Goal: Check status

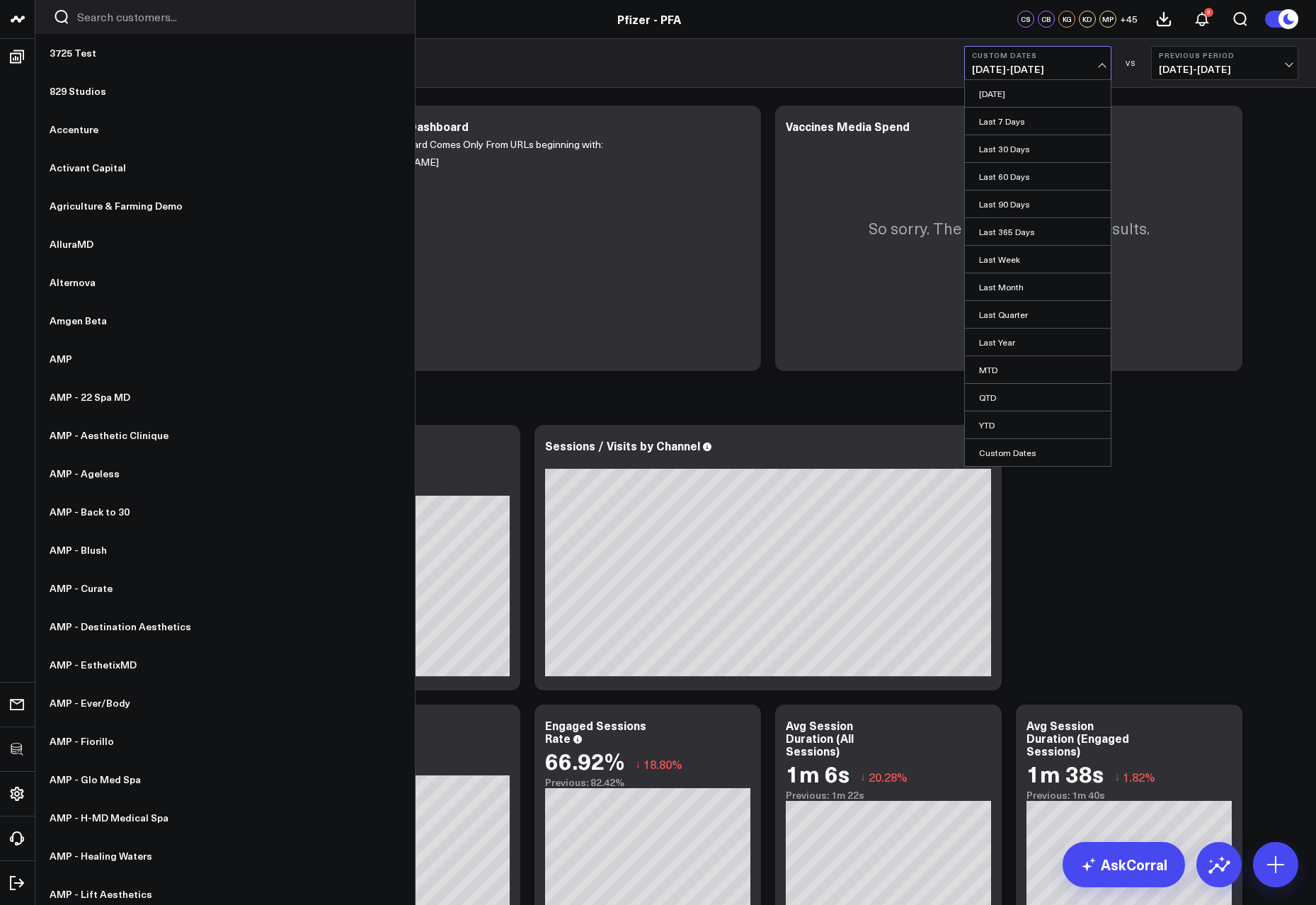
click at [121, 20] on input "Search customers input" at bounding box center [237, 17] width 320 height 16
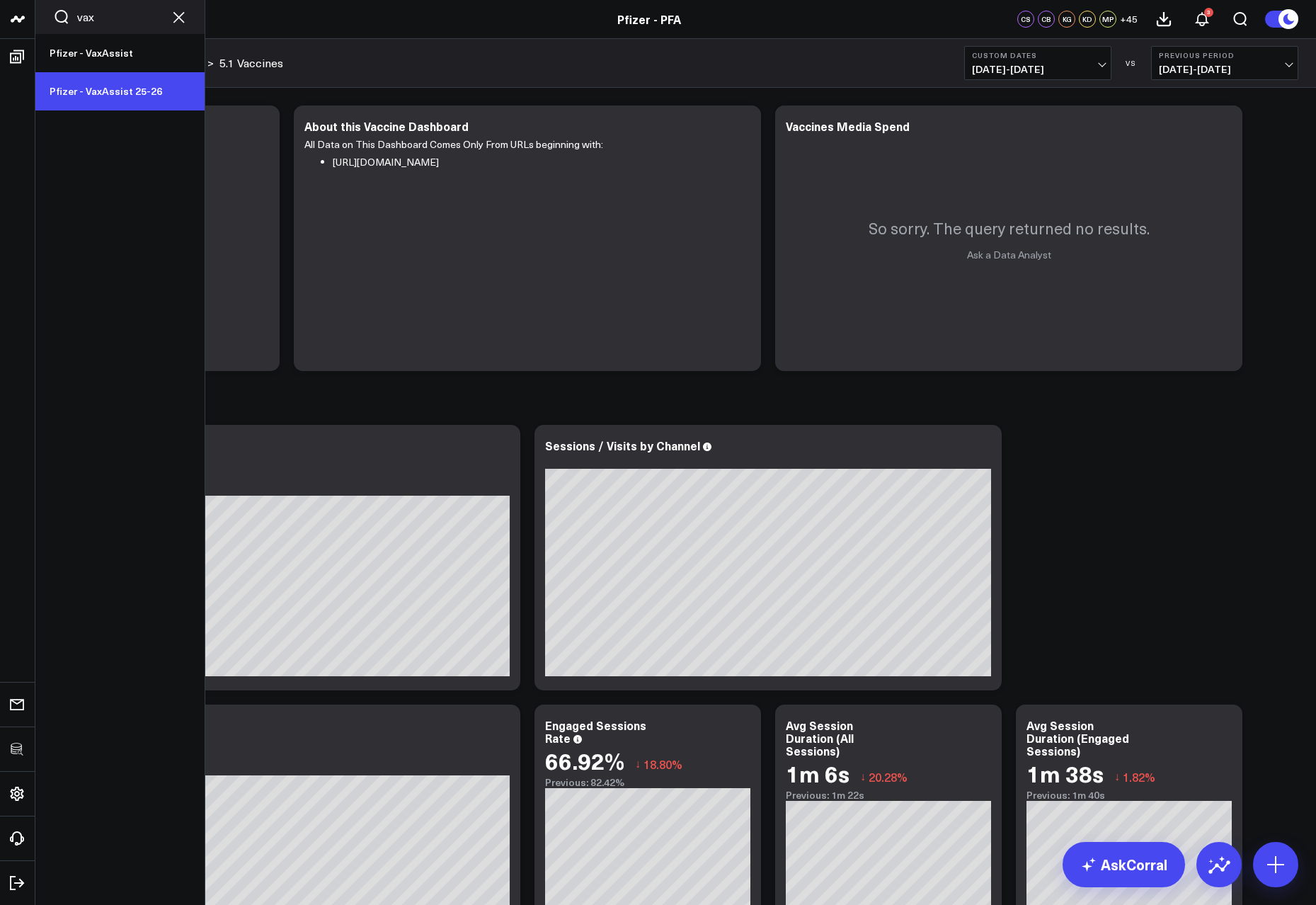
type input "vax"
click at [135, 91] on link "Pfizer - VaxAssist 25-26" at bounding box center [120, 91] width 169 height 38
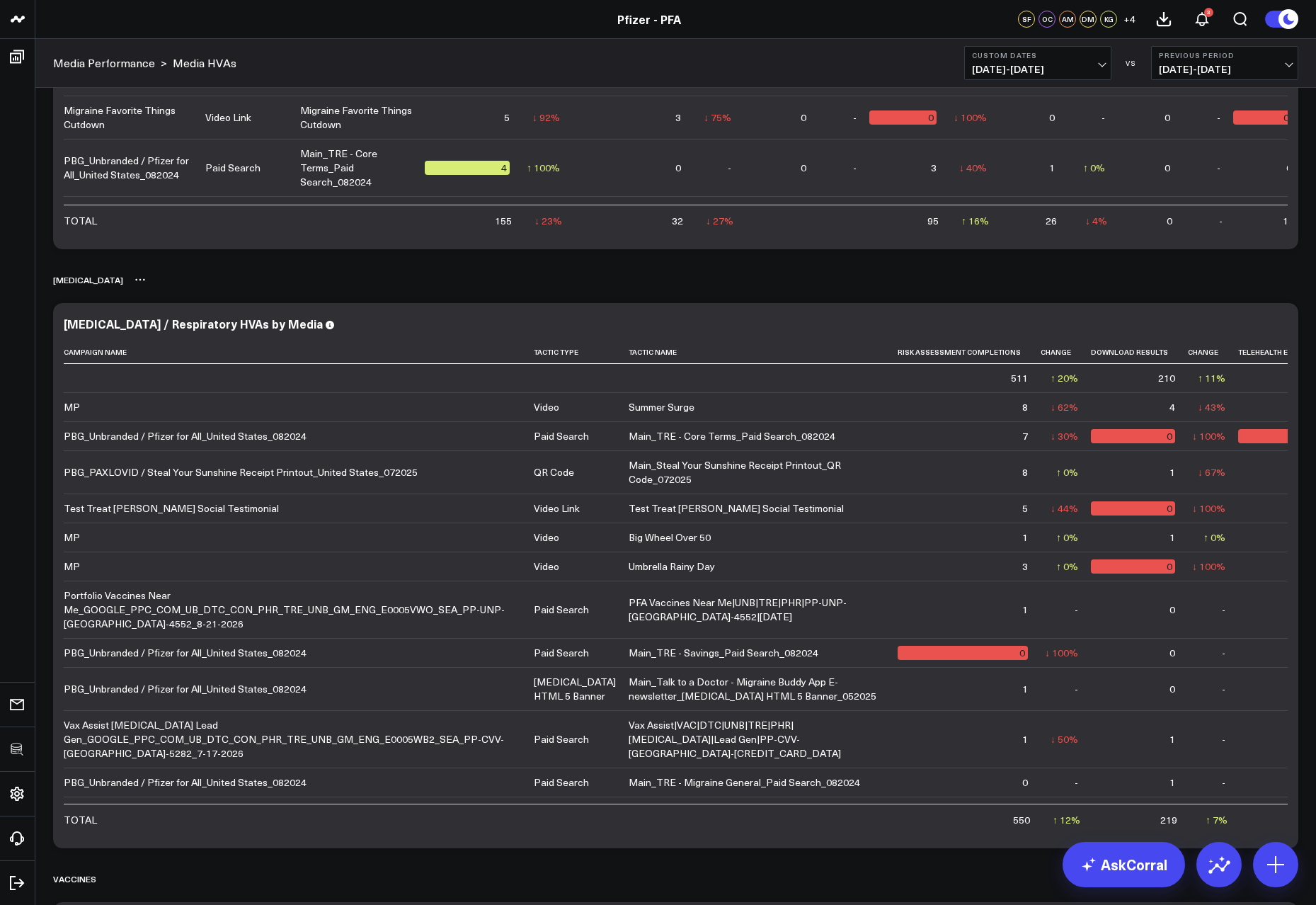
scroll to position [431, 0]
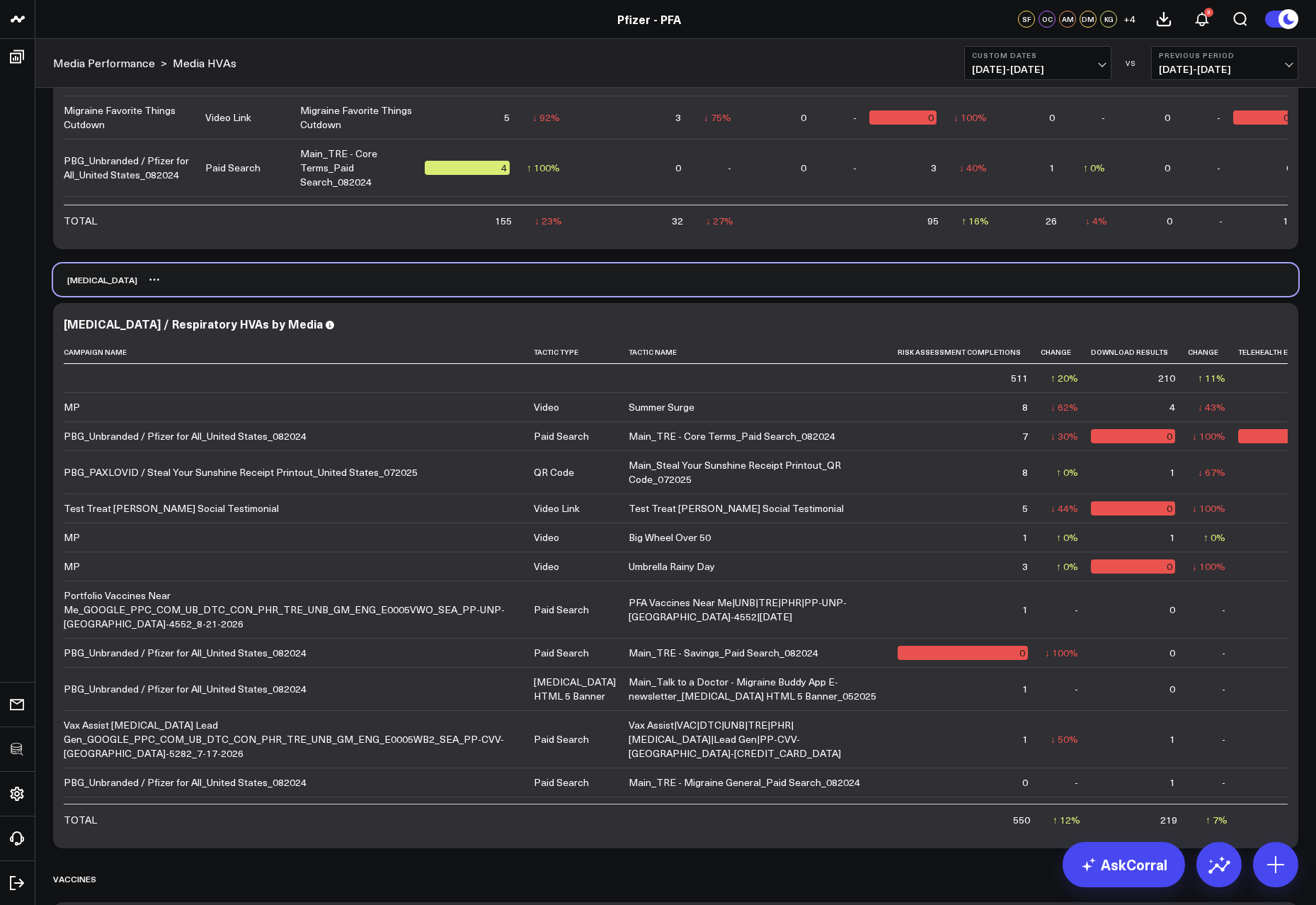
click at [999, 292] on div "COVID 19" at bounding box center [675, 279] width 1245 height 33
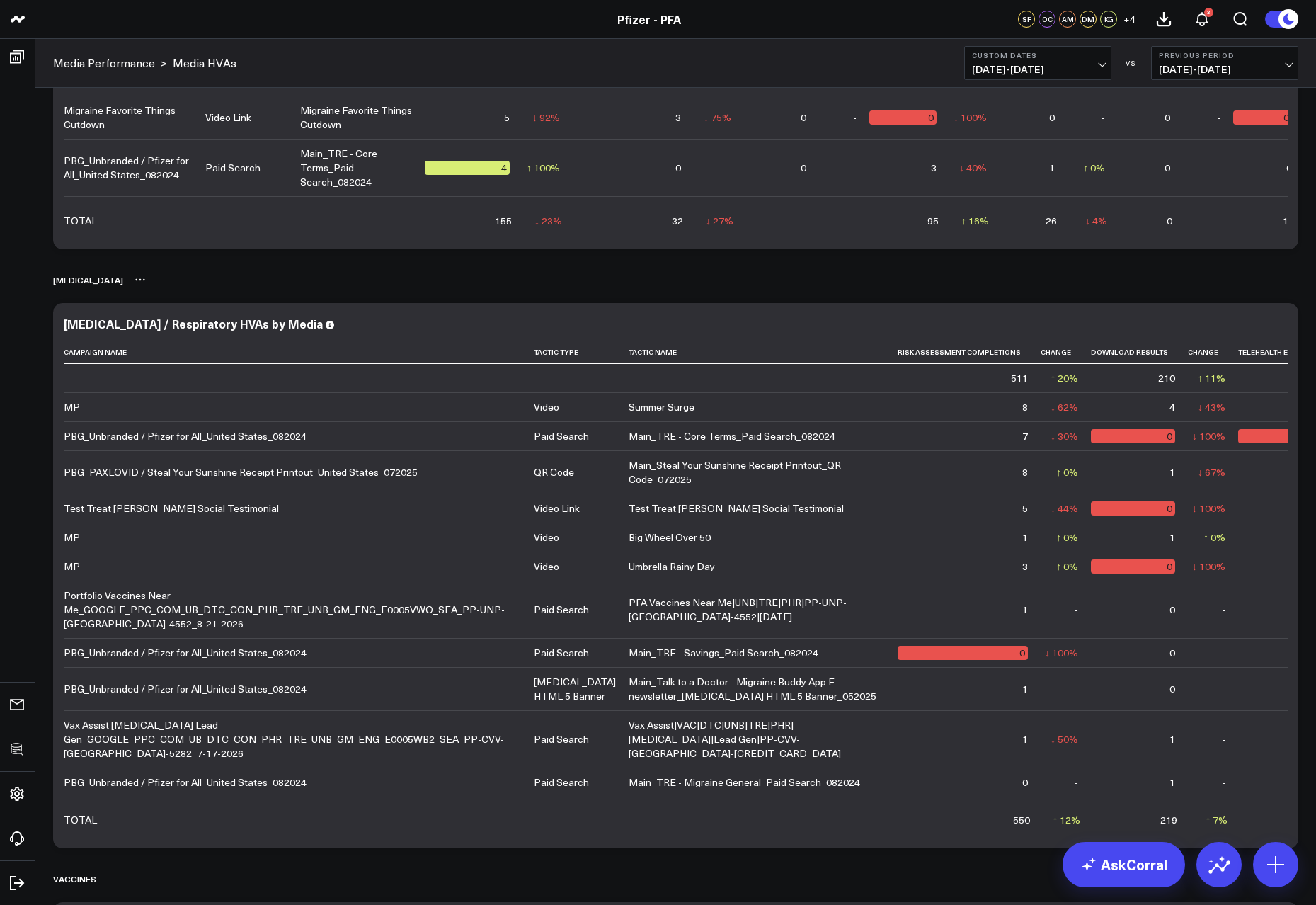
scroll to position [0, 0]
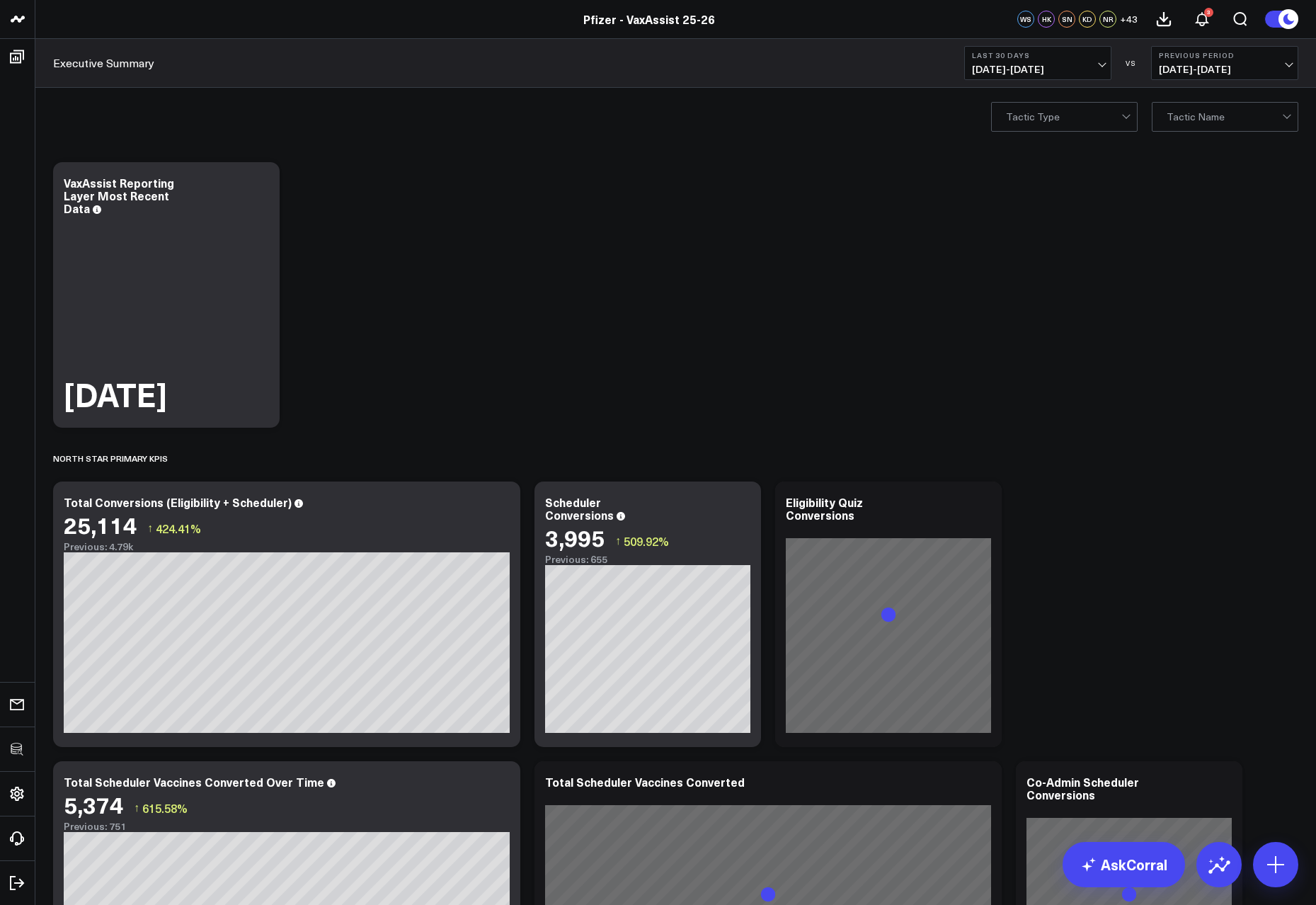
click at [1030, 70] on span "08/03/25 - 09/01/25" at bounding box center [1038, 69] width 132 height 12
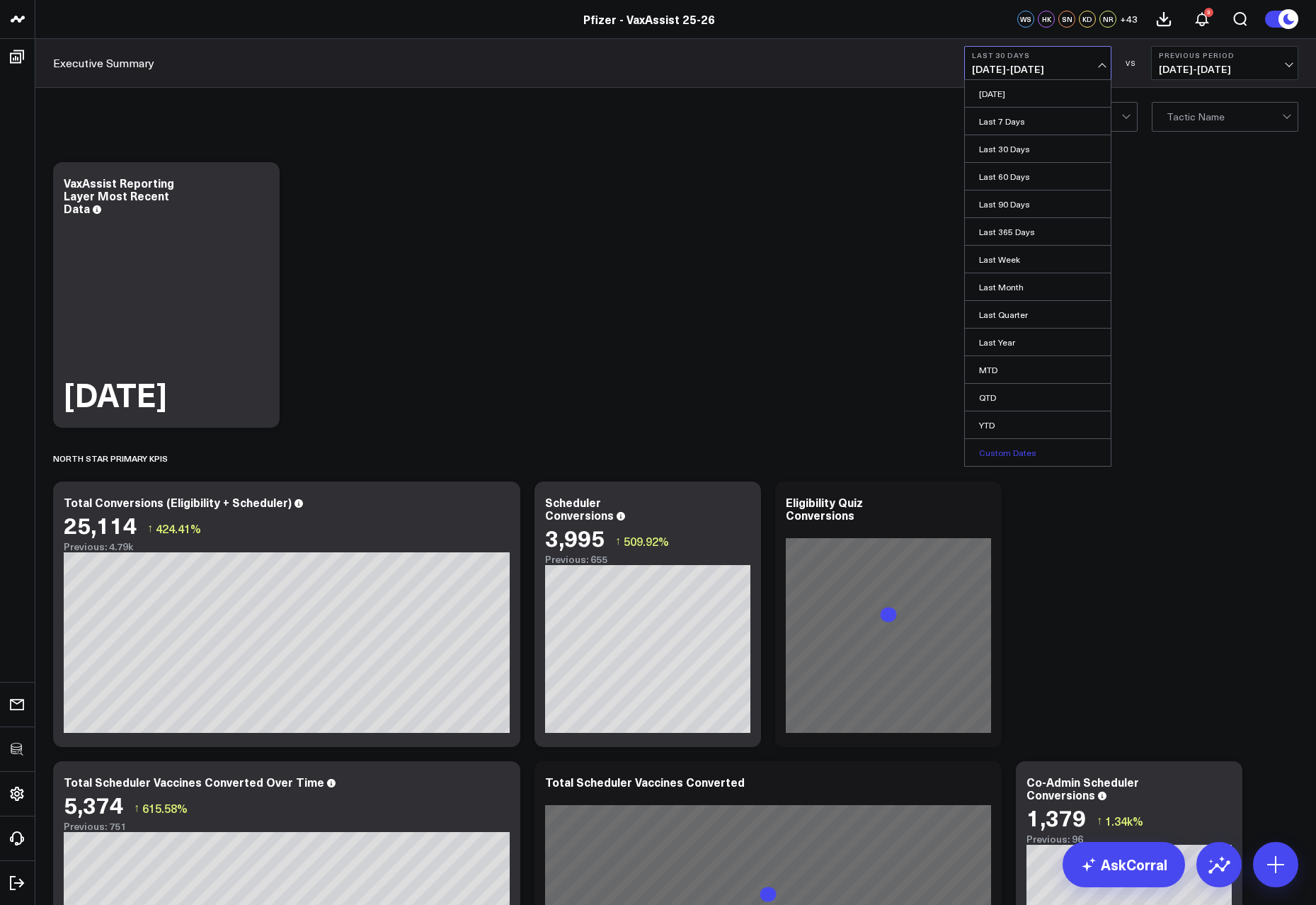
click at [1007, 458] on link "Custom Dates" at bounding box center [1038, 452] width 146 height 27
select select "8"
select select "2025"
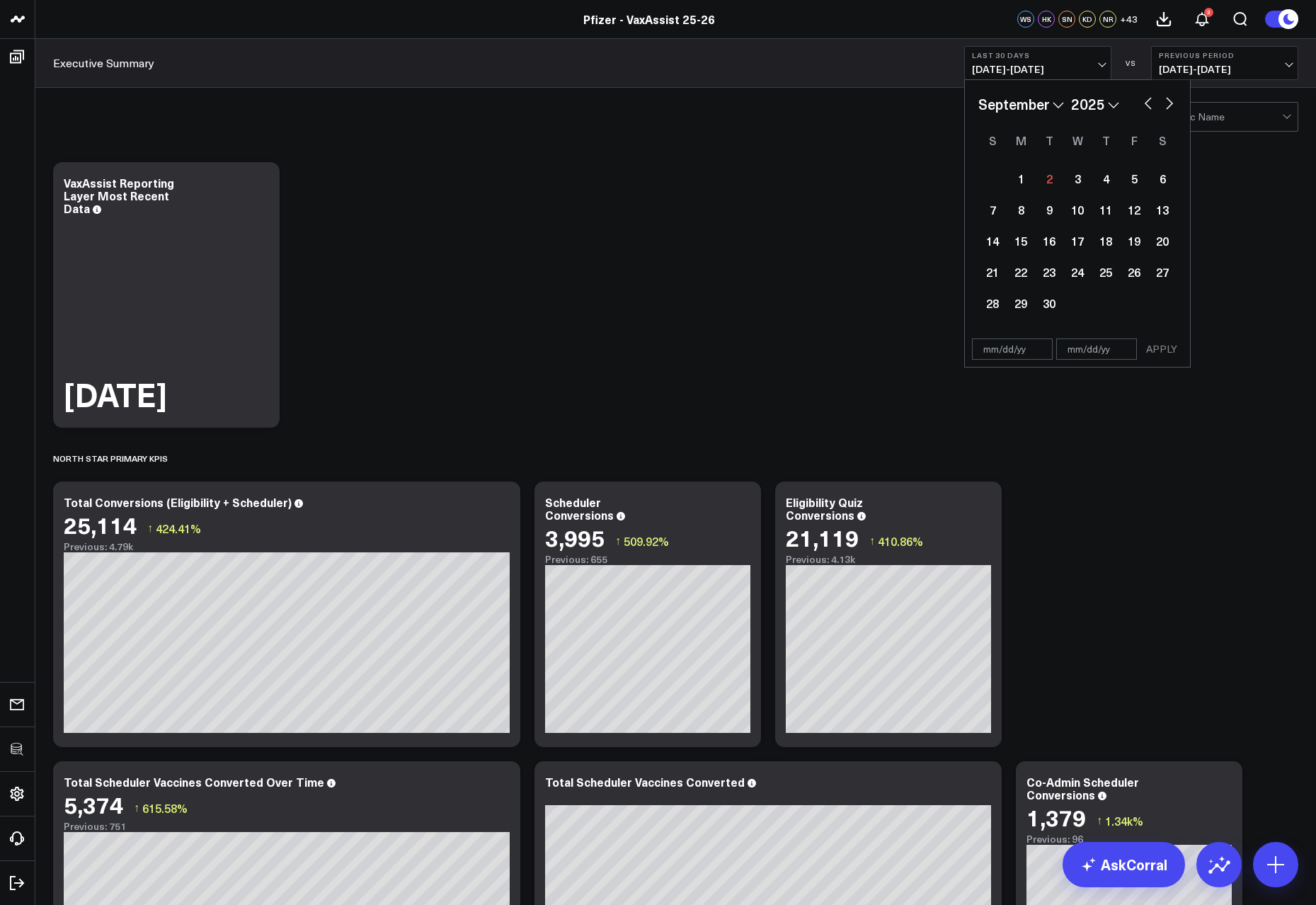
click at [1146, 105] on button "button" at bounding box center [1148, 102] width 14 height 17
select select "7"
select select "2025"
click at [1160, 275] on div "23" at bounding box center [1162, 272] width 28 height 28
type input "08/23/25"
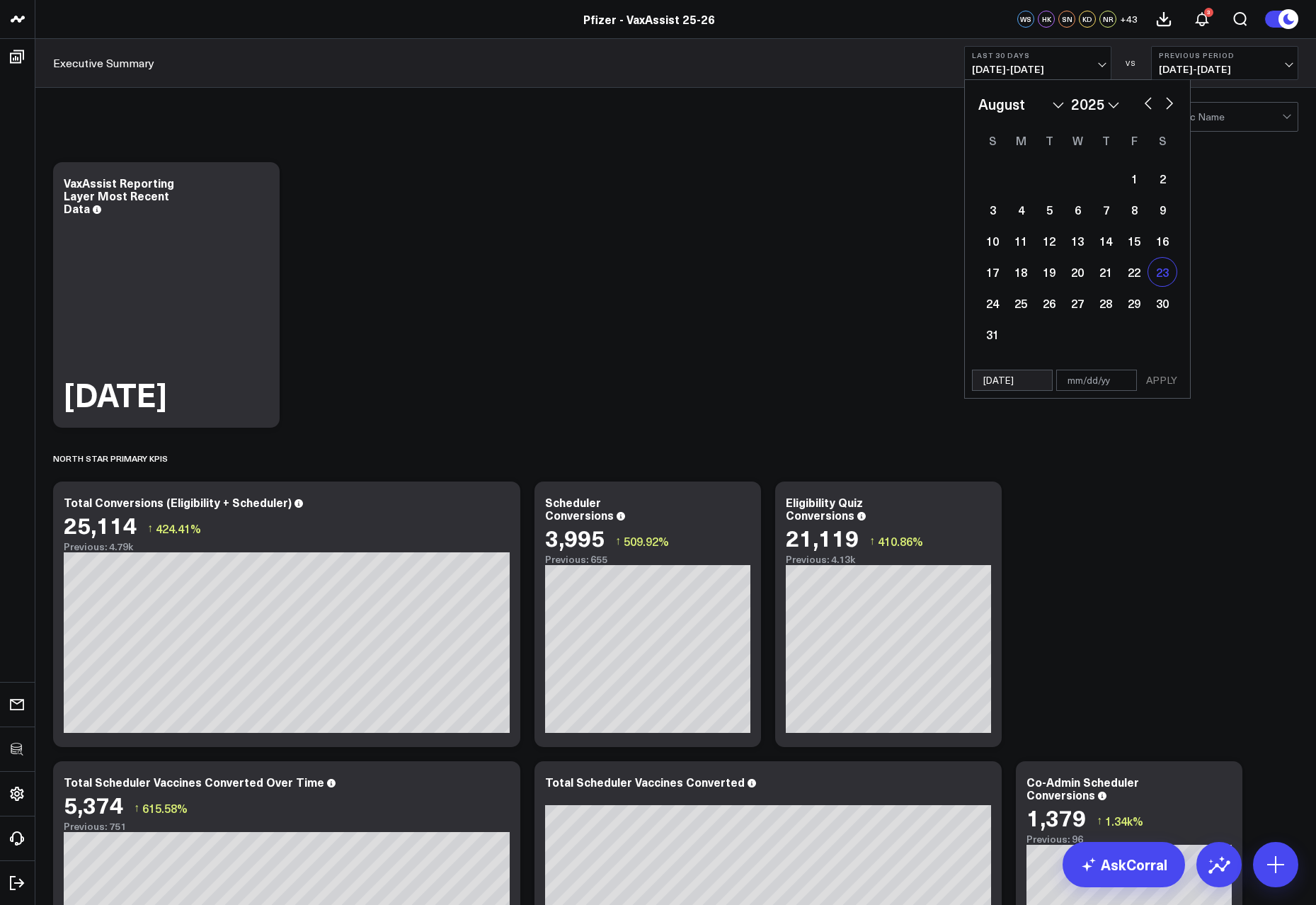
select select "7"
select select "2025"
click at [1133, 307] on div "29" at bounding box center [1134, 303] width 28 height 28
type input "08/29/25"
select select "7"
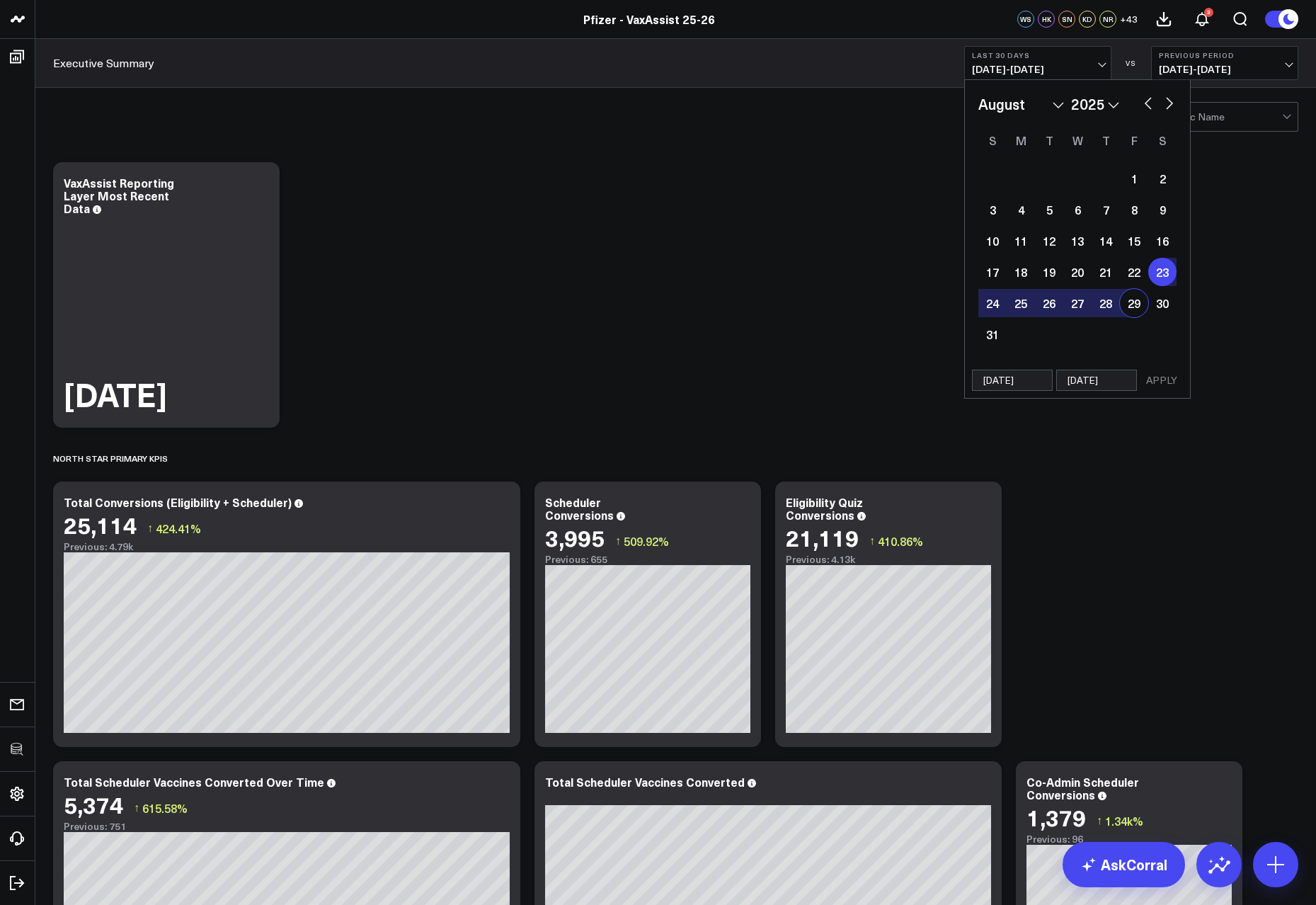
select select "2025"
click at [1169, 376] on button "APPLY" at bounding box center [1162, 380] width 43 height 21
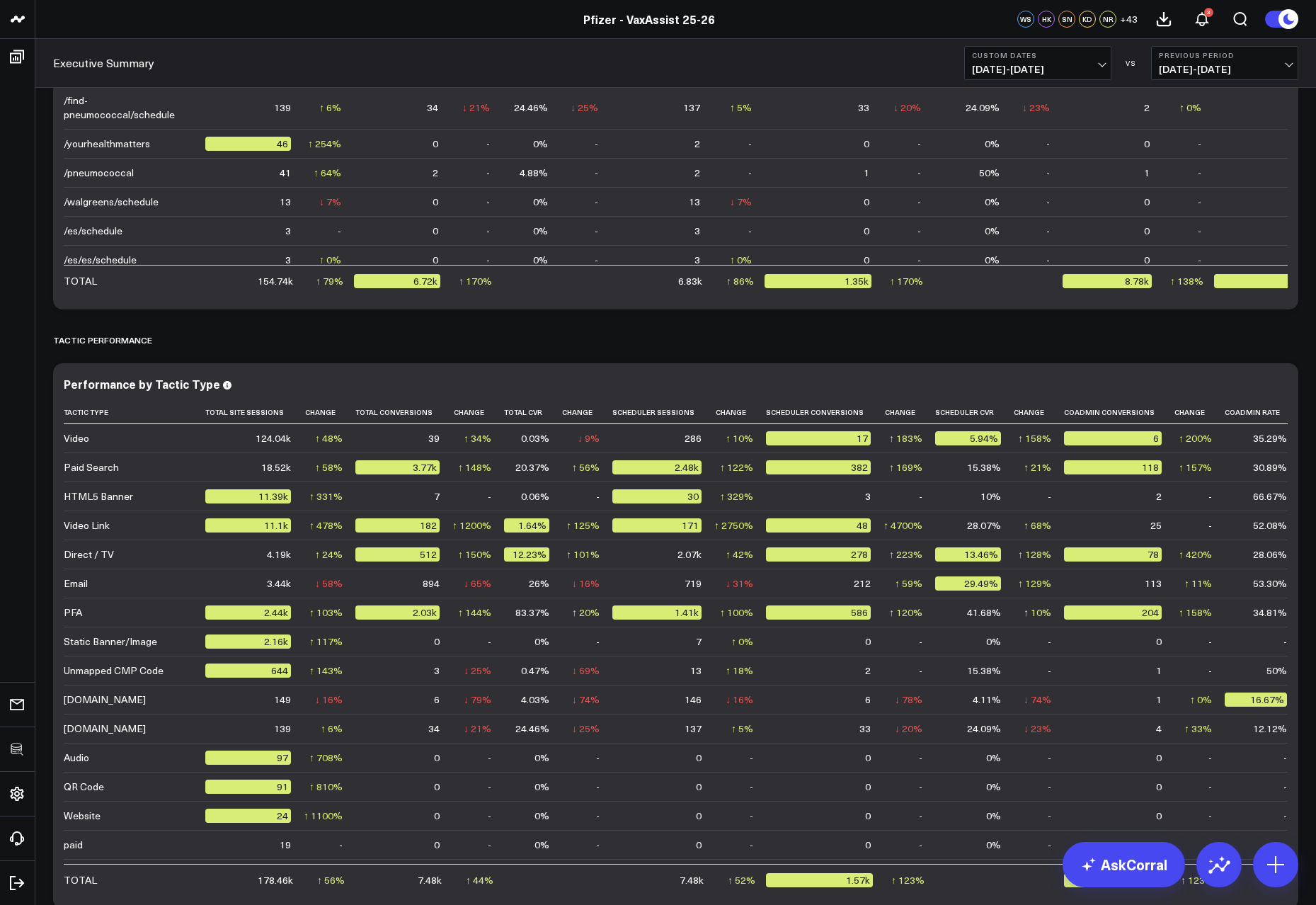
scroll to position [3144, 0]
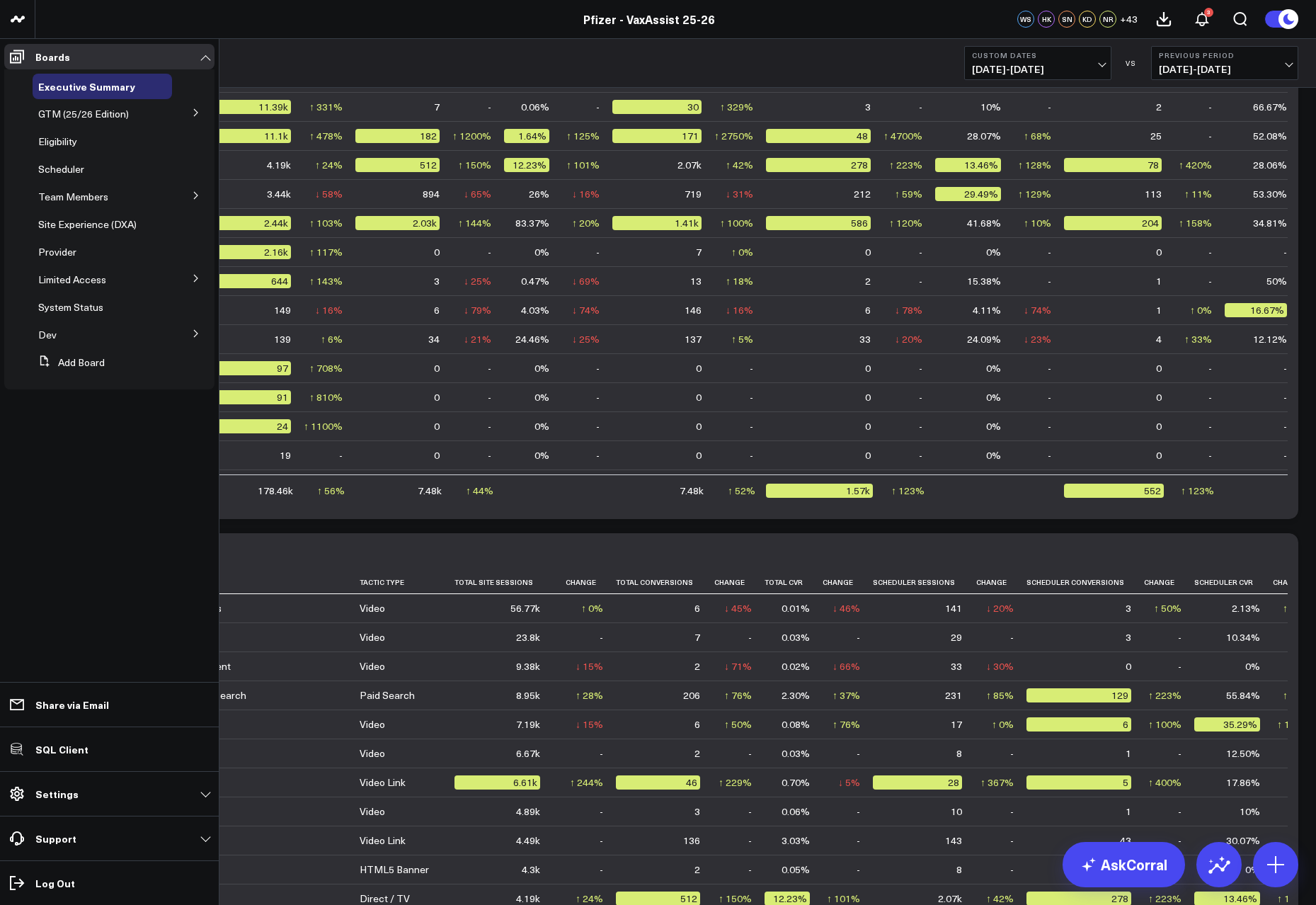
click at [189, 279] on button at bounding box center [196, 277] width 36 height 21
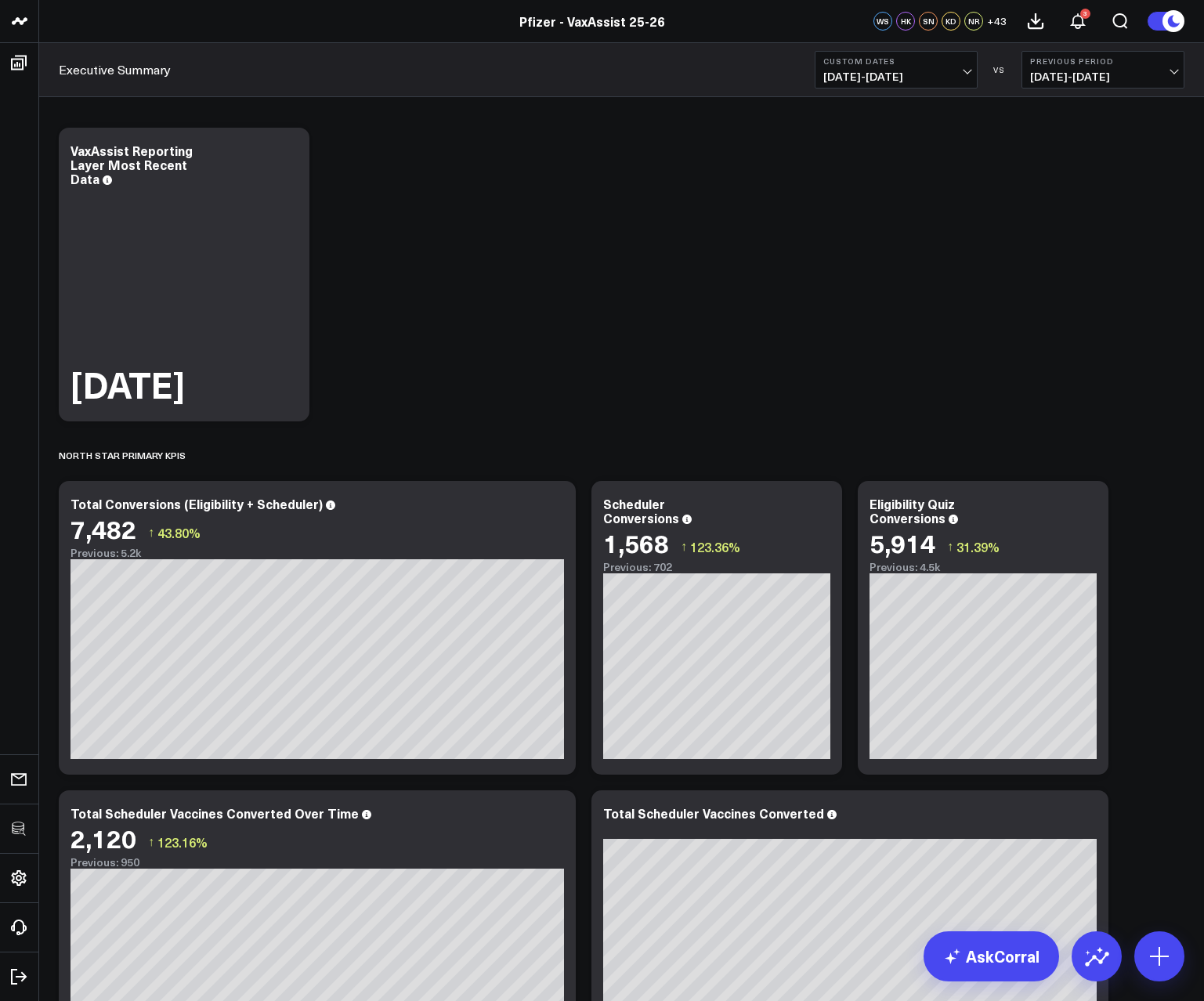
scroll to position [0, 0]
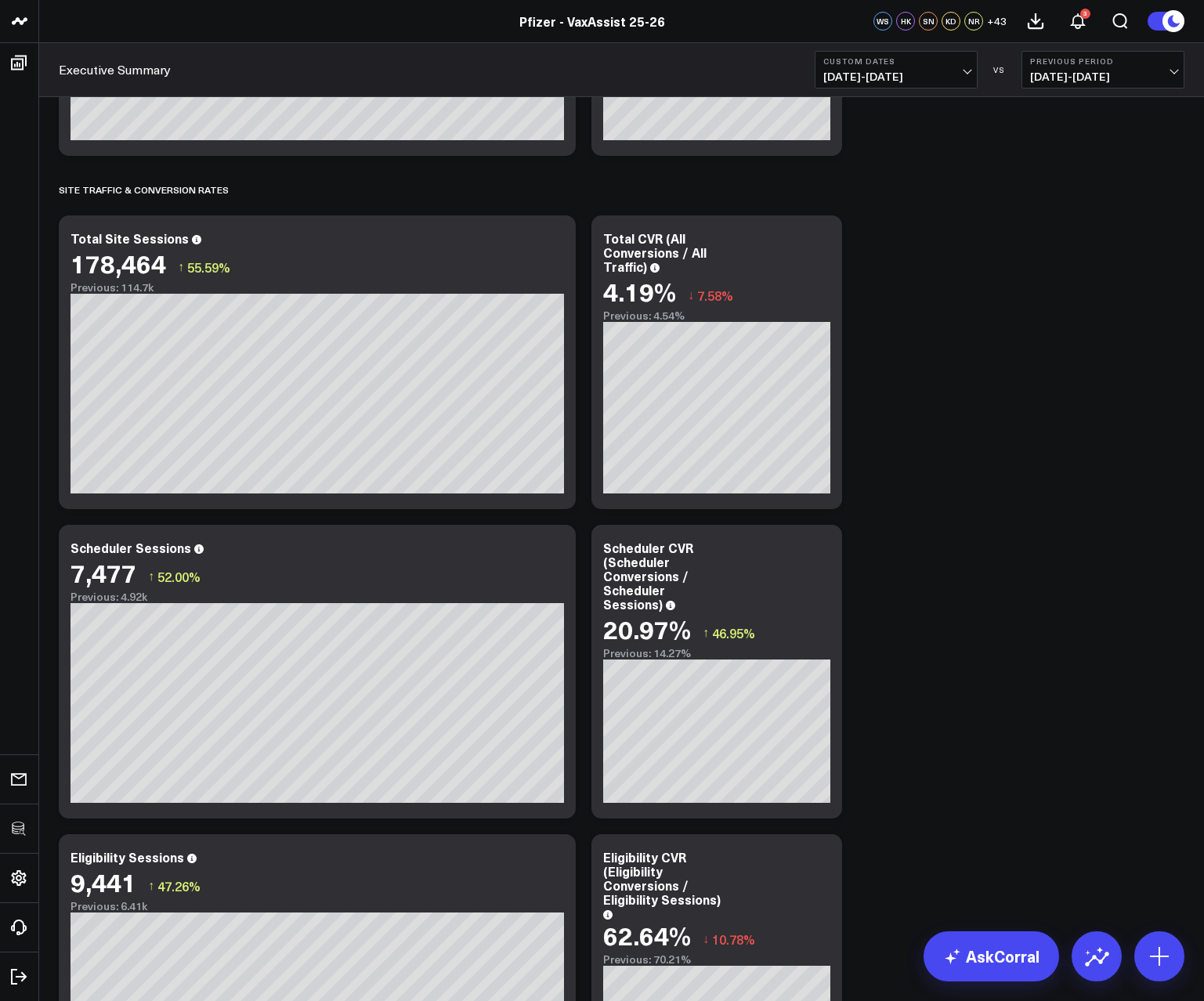
scroll to position [2596, 0]
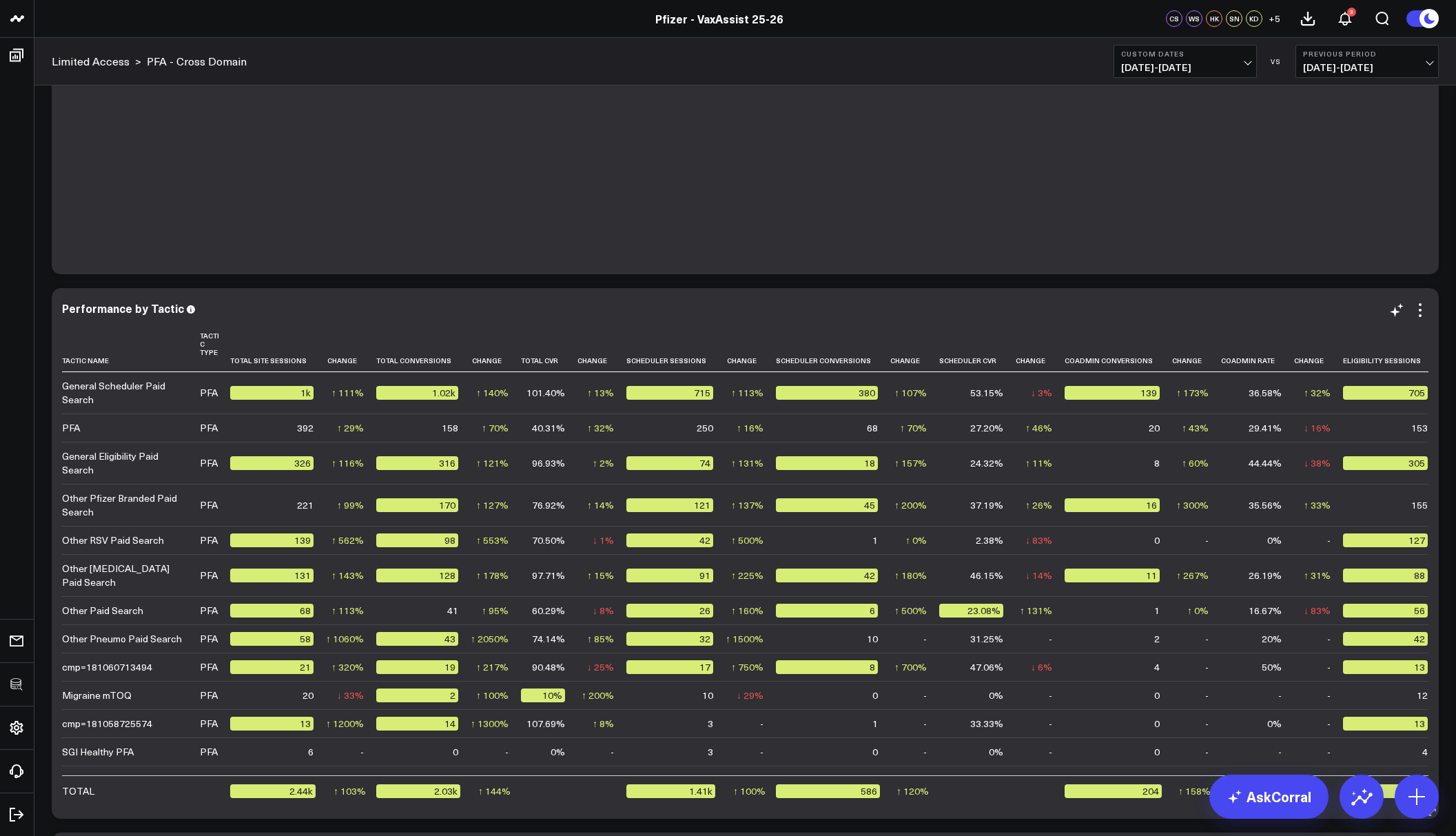
scroll to position [3186, 0]
